Goal: Information Seeking & Learning: Learn about a topic

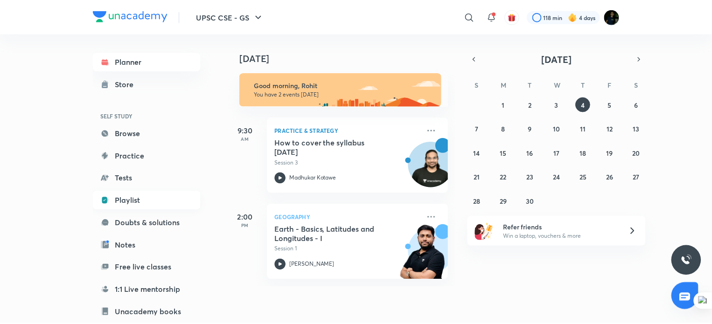
scroll to position [95, 0]
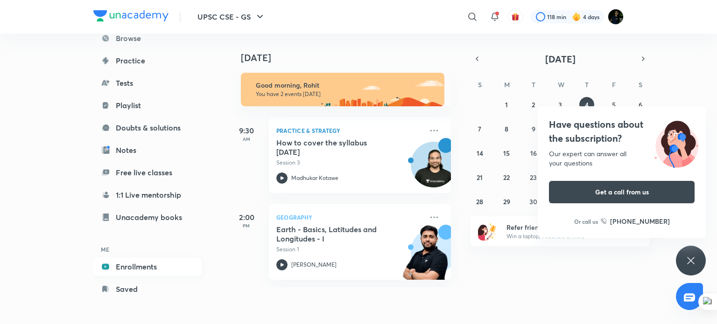
click at [144, 272] on link "Enrollments" at bounding box center [147, 267] width 108 height 19
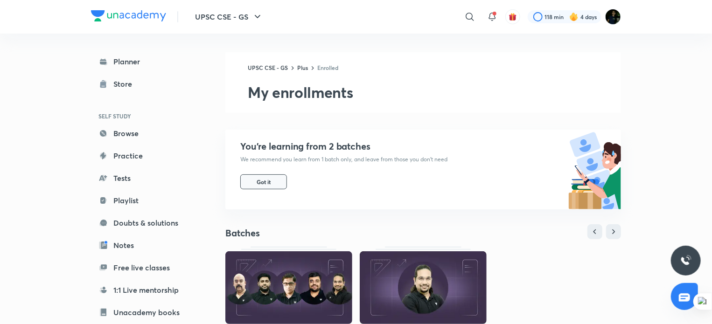
click at [256, 186] on button "Got it" at bounding box center [263, 182] width 47 height 15
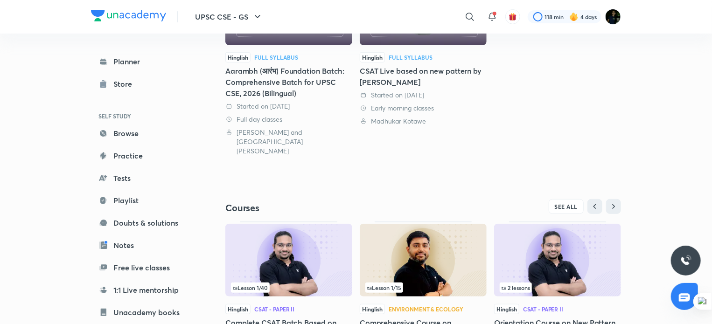
scroll to position [233, 0]
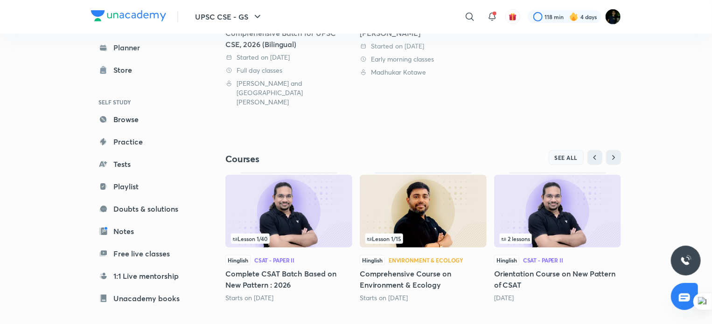
click at [579, 150] on button "SEE ALL" at bounding box center [566, 157] width 35 height 15
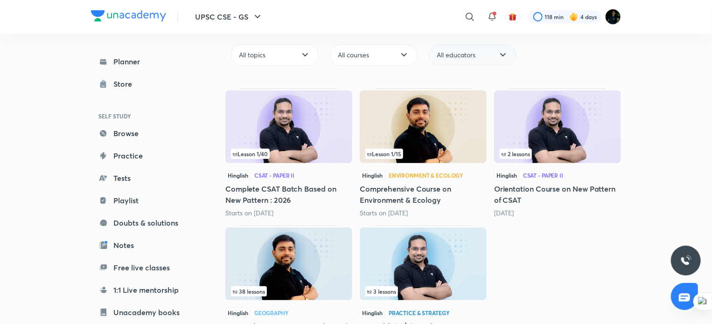
scroll to position [138, 0]
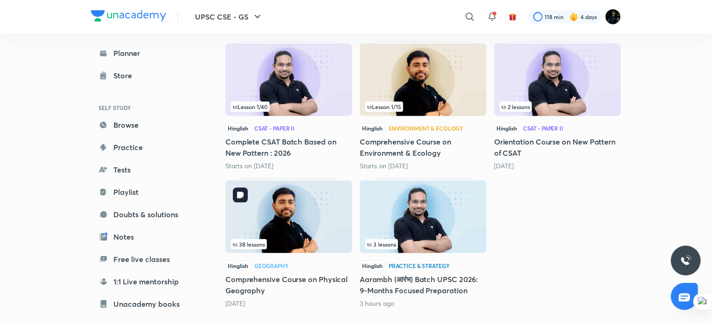
click at [262, 202] on img at bounding box center [288, 217] width 127 height 73
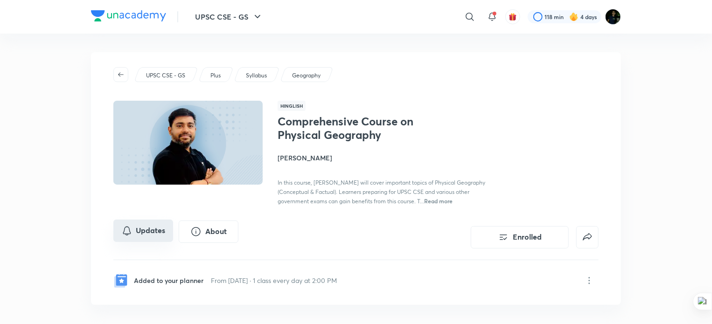
click at [144, 241] on button "Updates" at bounding box center [143, 231] width 60 height 22
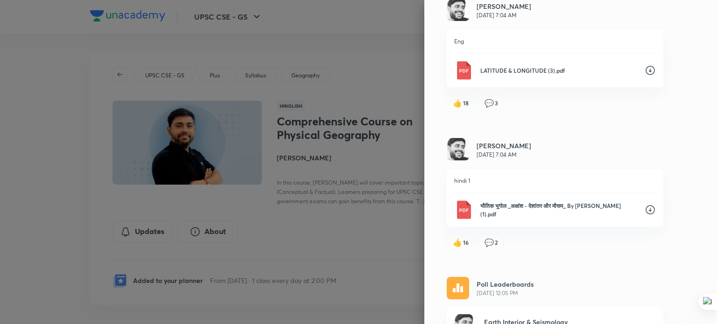
scroll to position [11362, 0]
click at [521, 67] on p "LATITUDE & LONGITUDE (3).pdf" at bounding box center [558, 71] width 157 height 8
